Goal: Check status

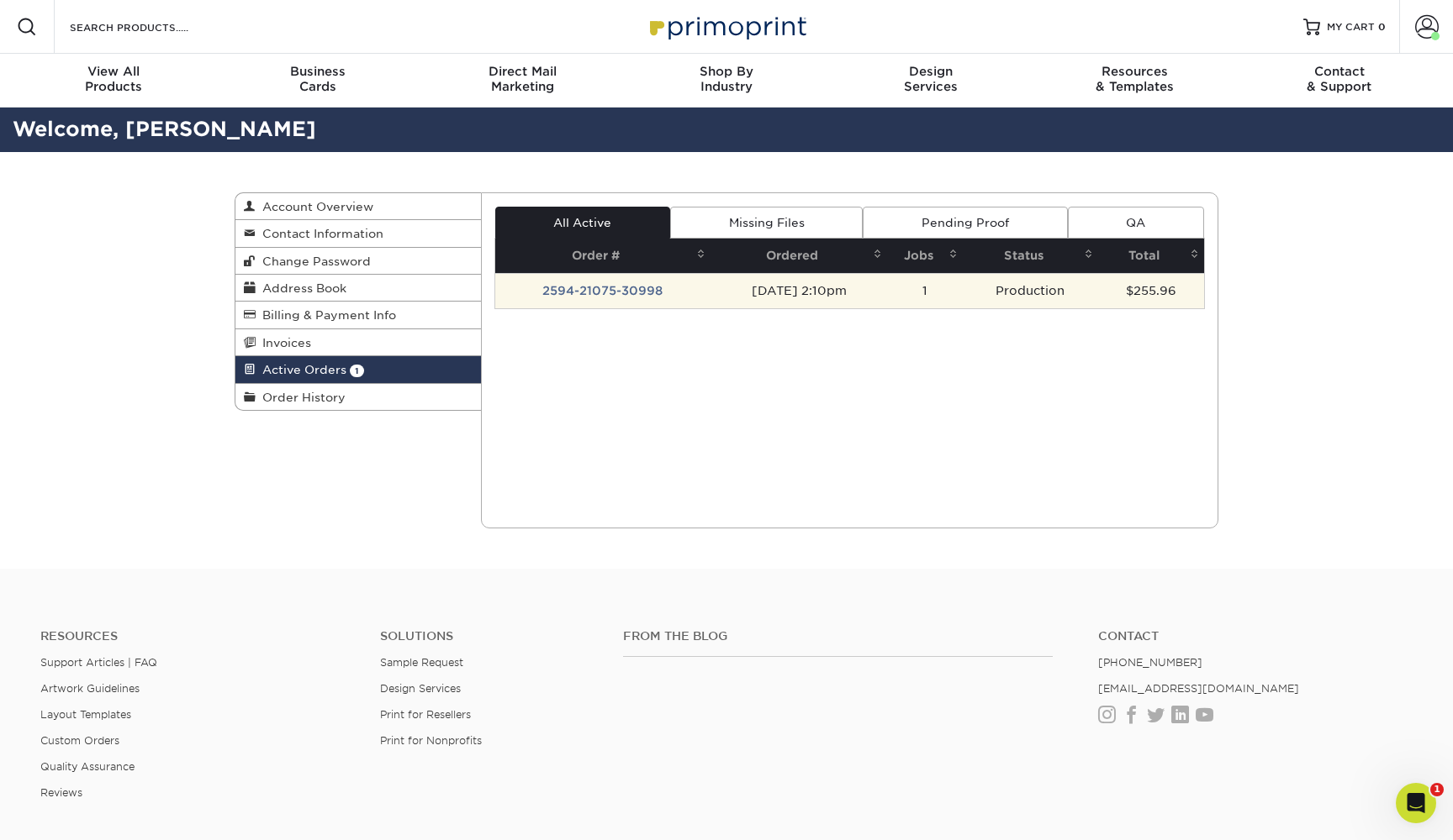
click at [639, 286] on td "2594-21075-30998" at bounding box center [603, 291] width 216 height 35
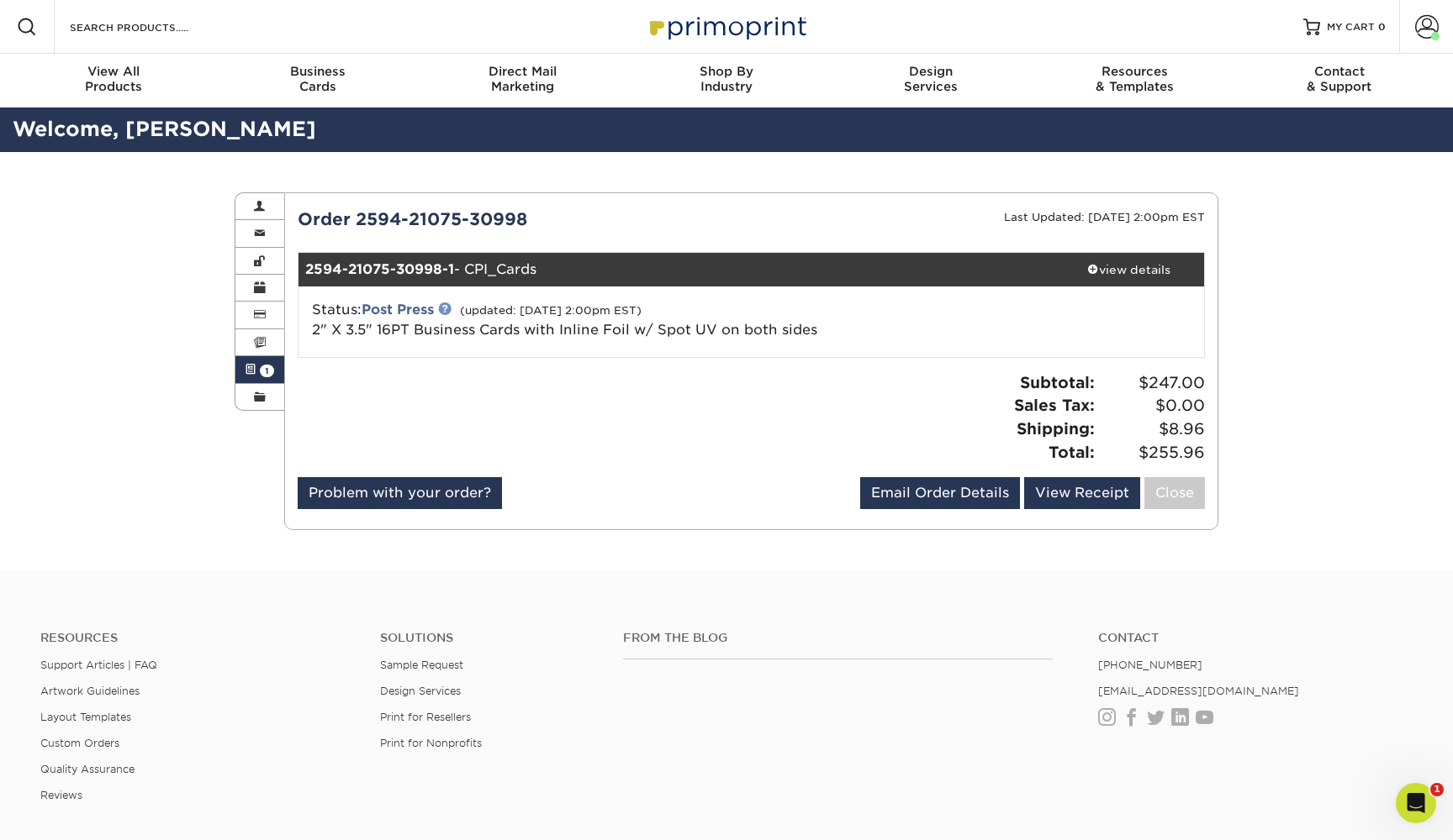
click at [446, 310] on link at bounding box center [445, 308] width 14 height 14
click at [444, 313] on link at bounding box center [445, 308] width 14 height 14
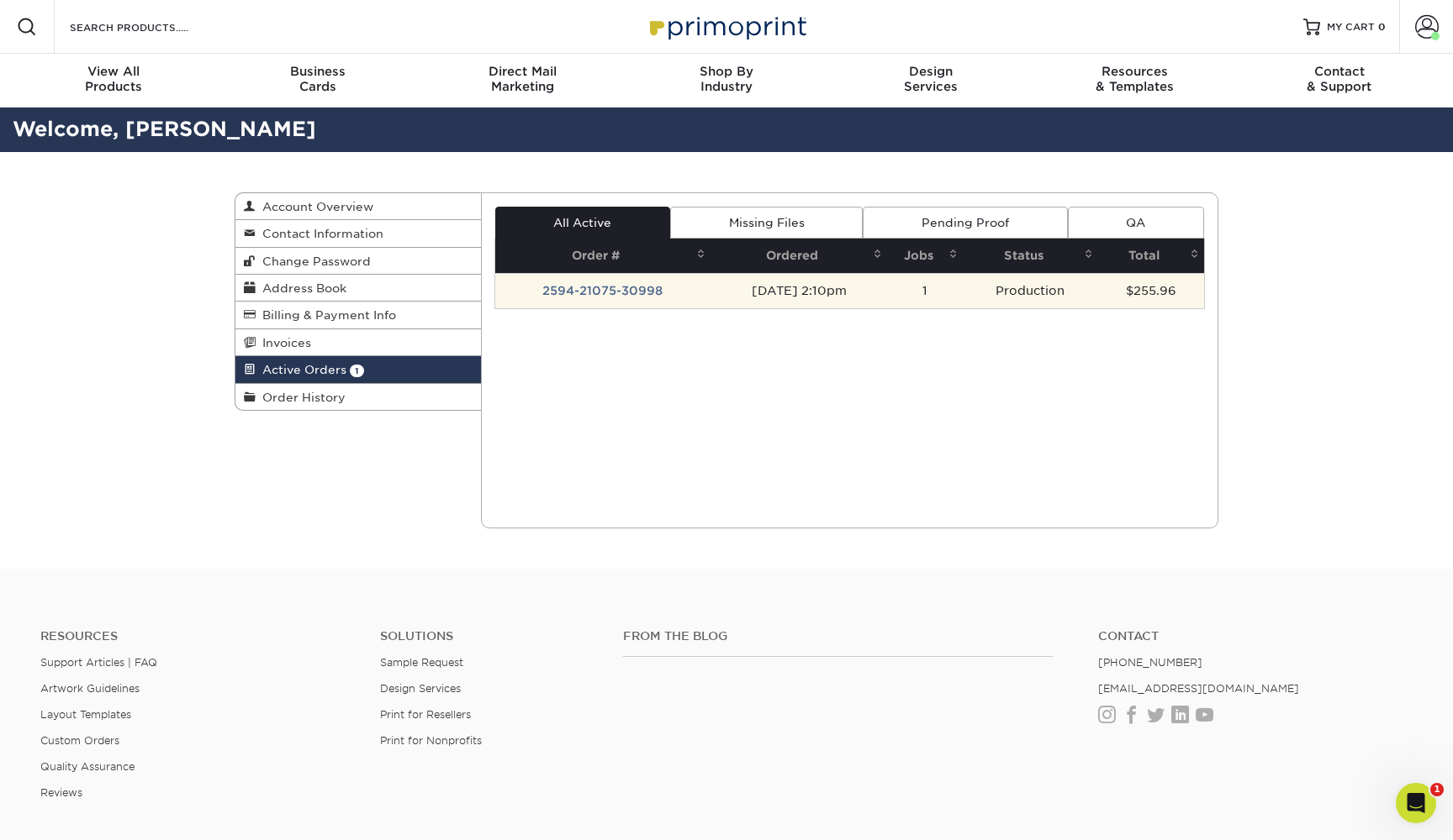
click at [919, 294] on td "1" at bounding box center [925, 291] width 76 height 35
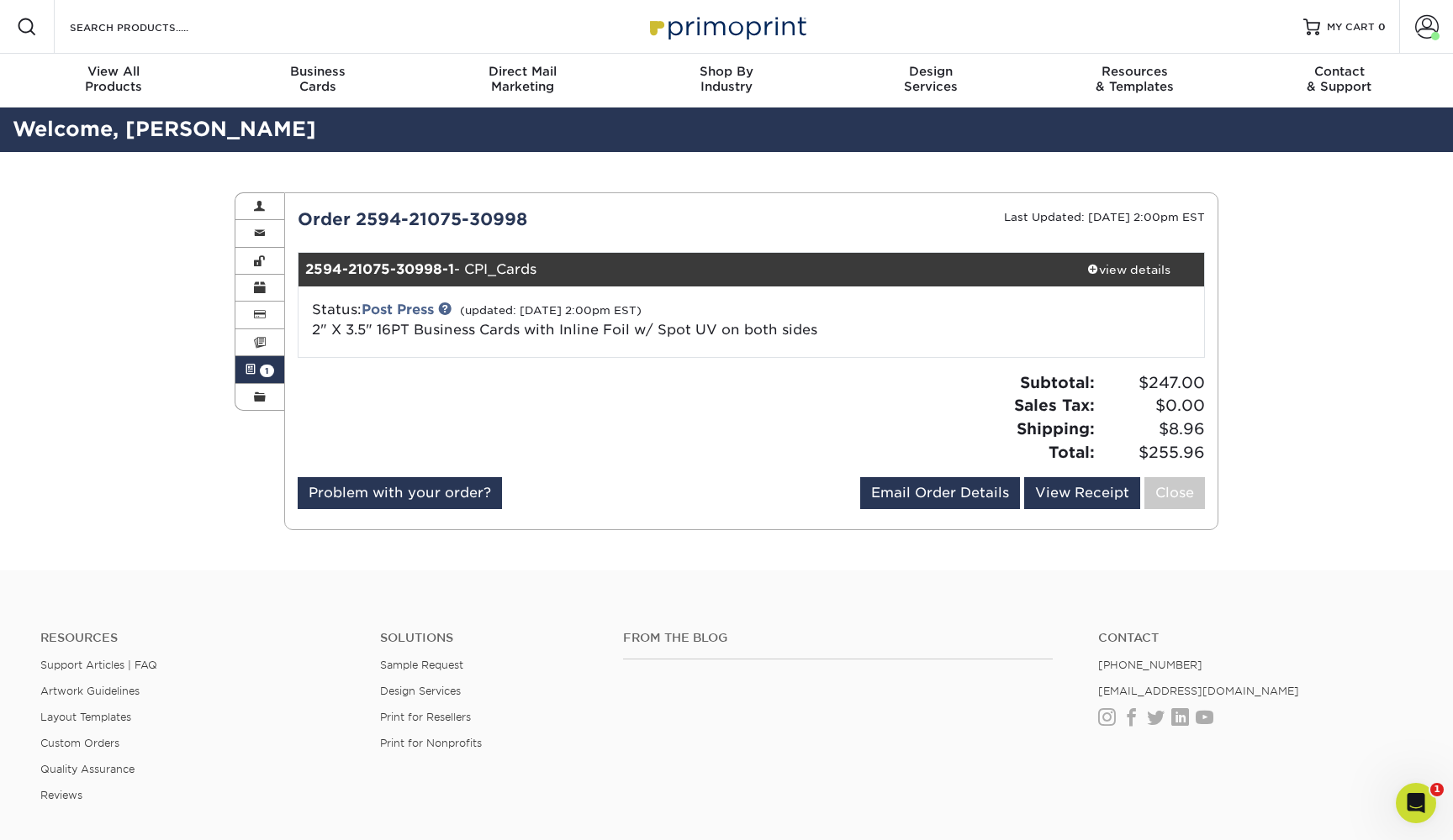
click at [1433, 212] on div "Active Orders Account Overview Contact Information Change Password Address Book…" at bounding box center [726, 361] width 1453 height 419
